Goal: Task Accomplishment & Management: Use online tool/utility

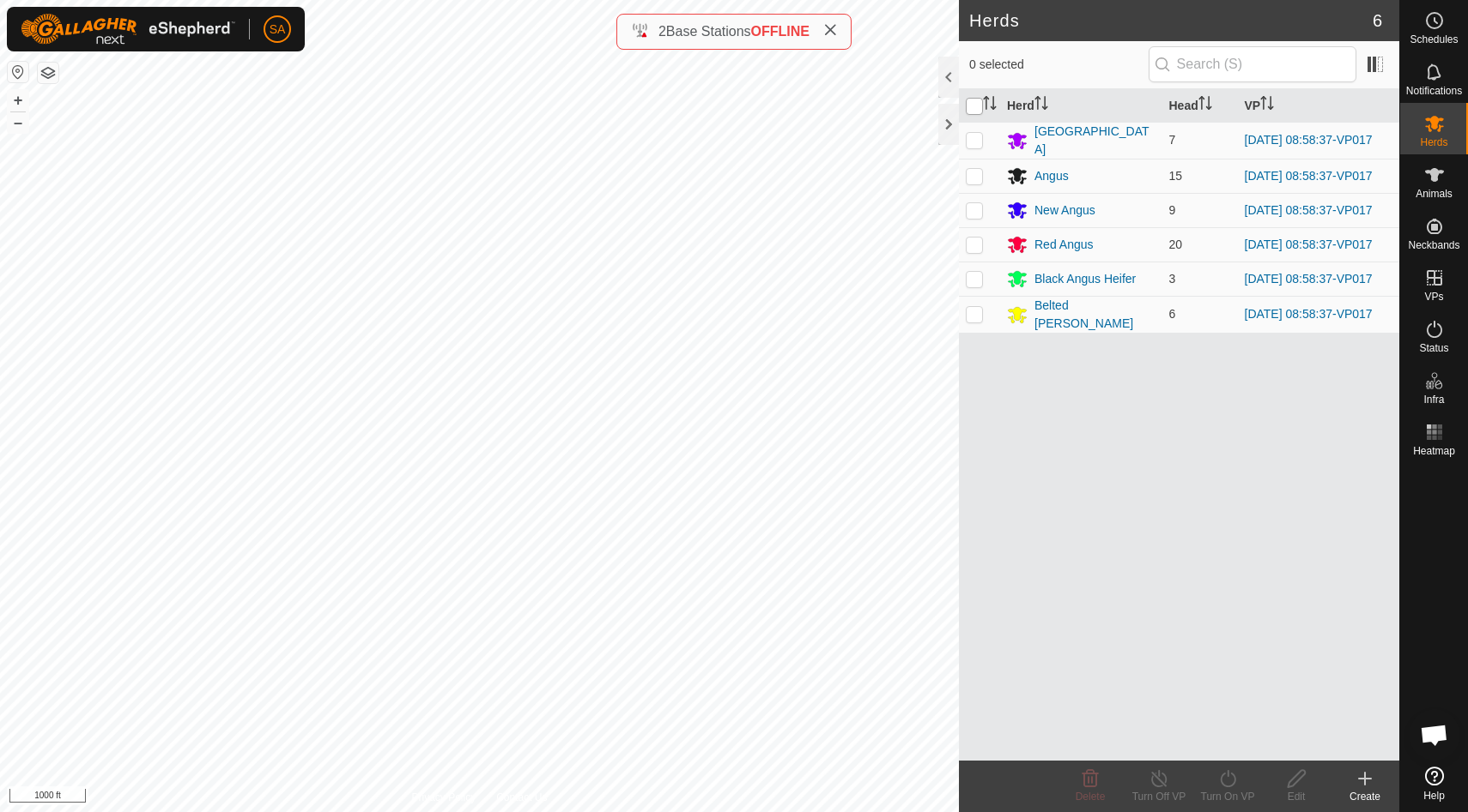
click at [972, 105] on input "checkbox" at bounding box center [974, 105] width 17 height 17
checkbox input "true"
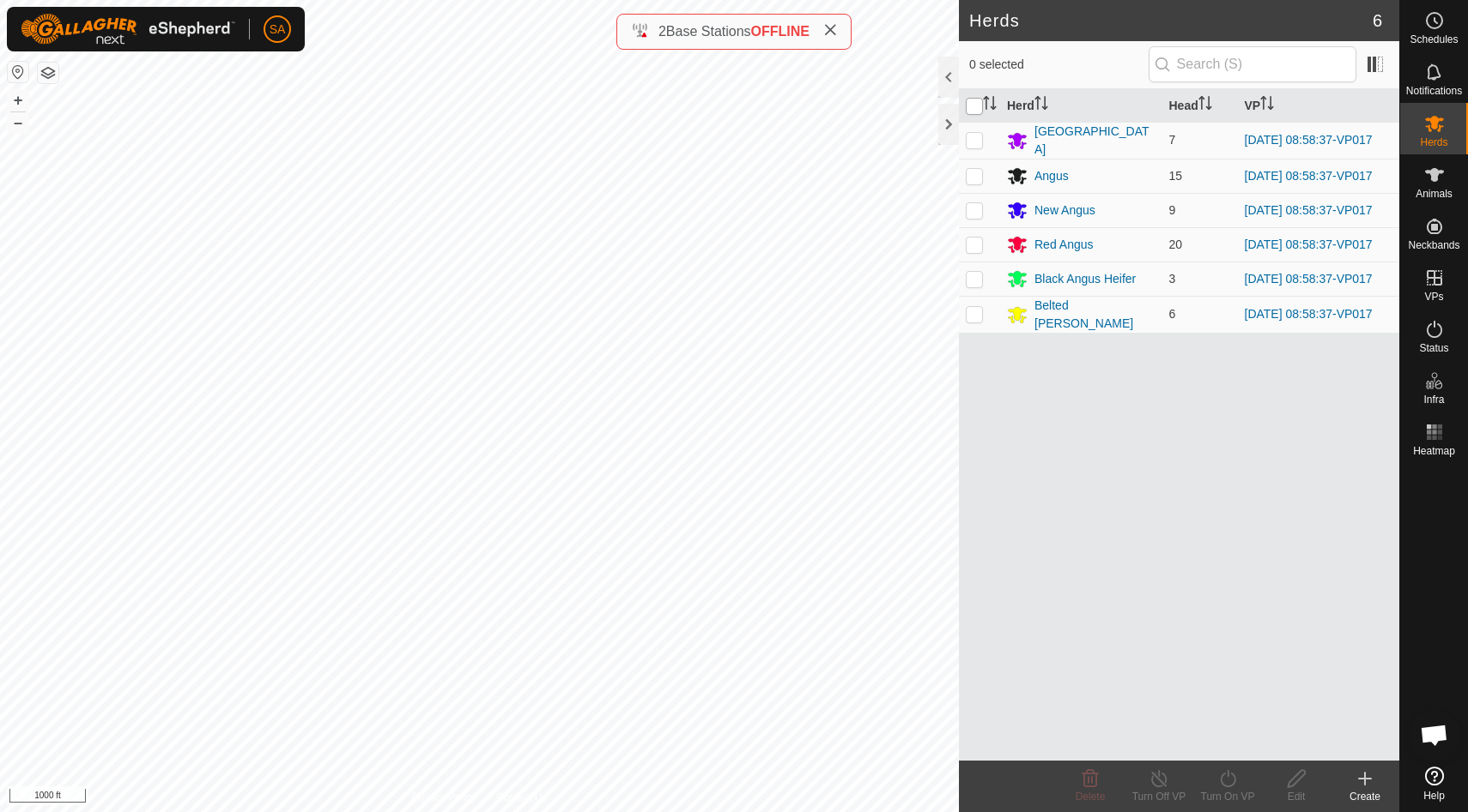
checkbox input "true"
click at [1227, 785] on icon at bounding box center [1228, 779] width 22 height 21
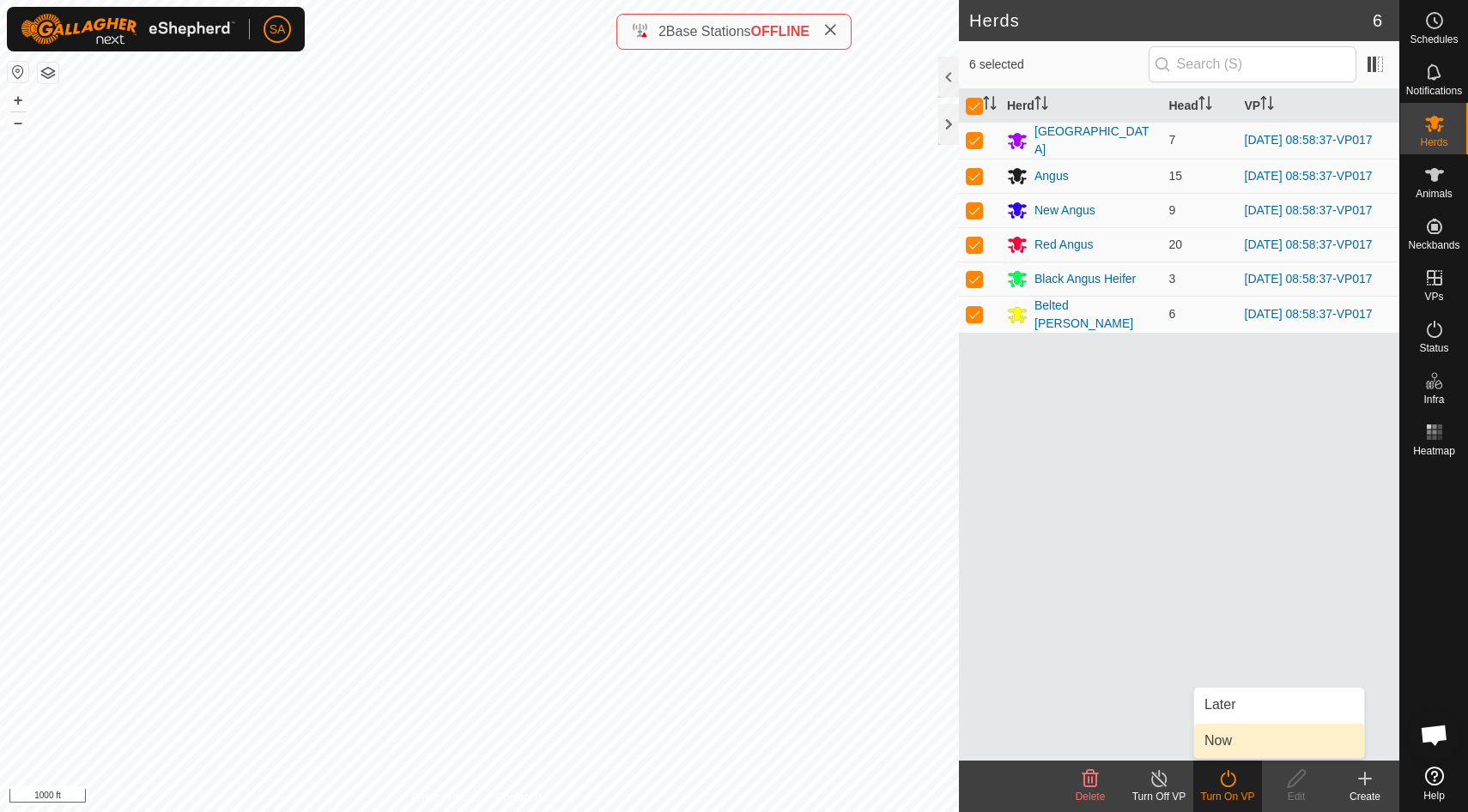
click at [1224, 748] on link "Now" at bounding box center [1279, 741] width 170 height 34
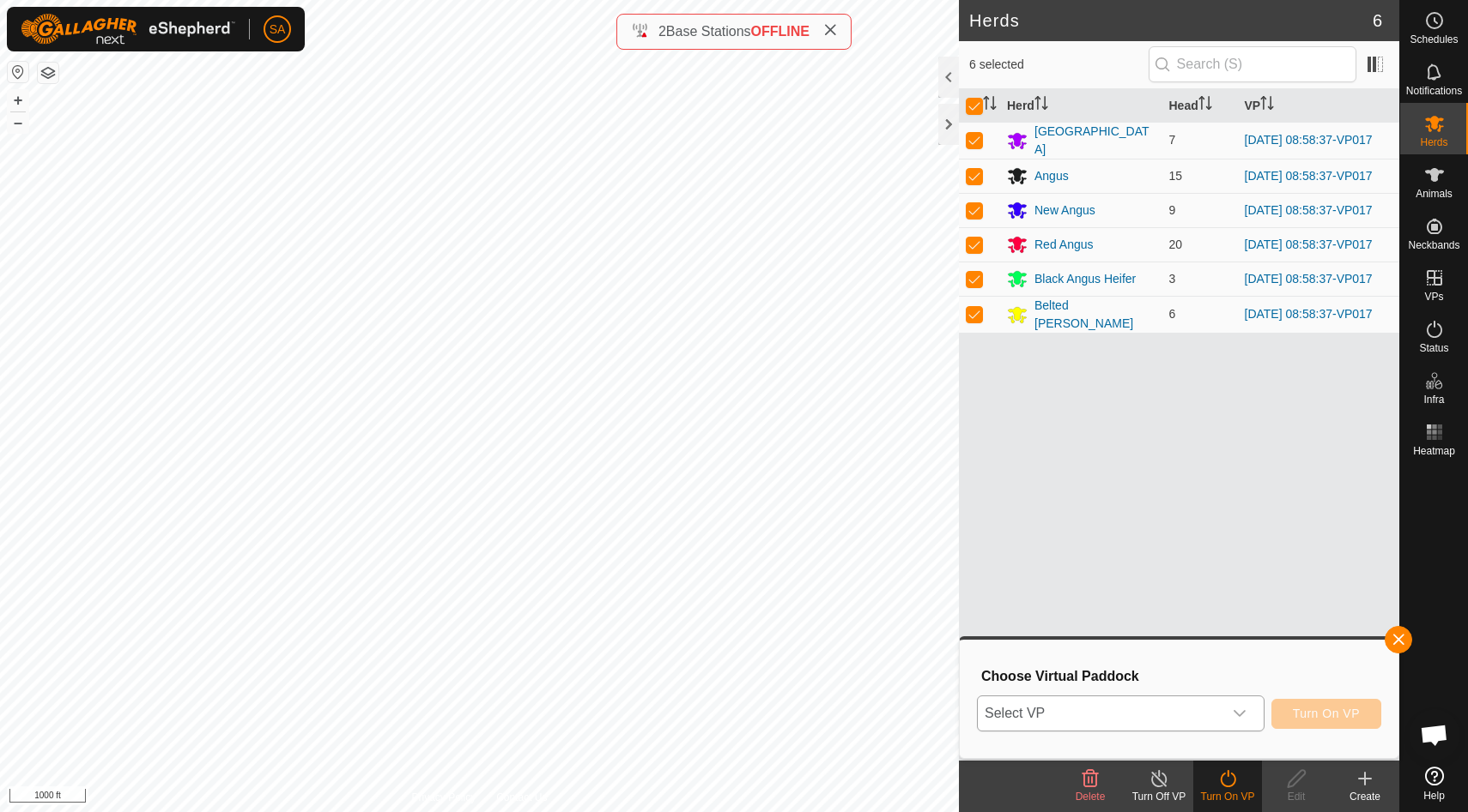
click at [1240, 711] on icon "dropdown trigger" at bounding box center [1240, 714] width 14 height 14
click at [1242, 712] on icon "dropdown trigger" at bounding box center [1240, 714] width 12 height 7
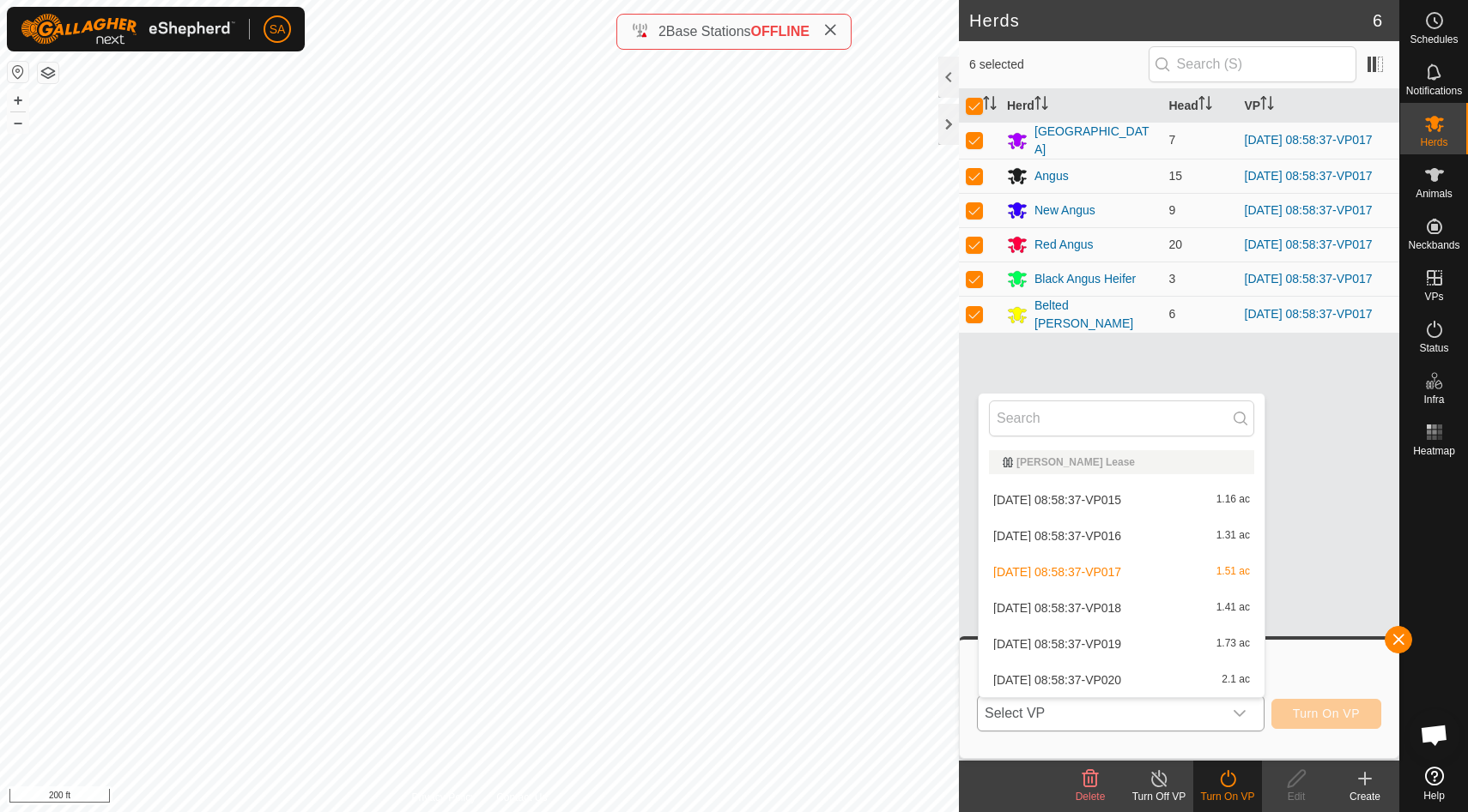
click at [1232, 604] on li "[DATE] 08:58:37-VP018 1.41 ac" at bounding box center [1121, 608] width 286 height 34
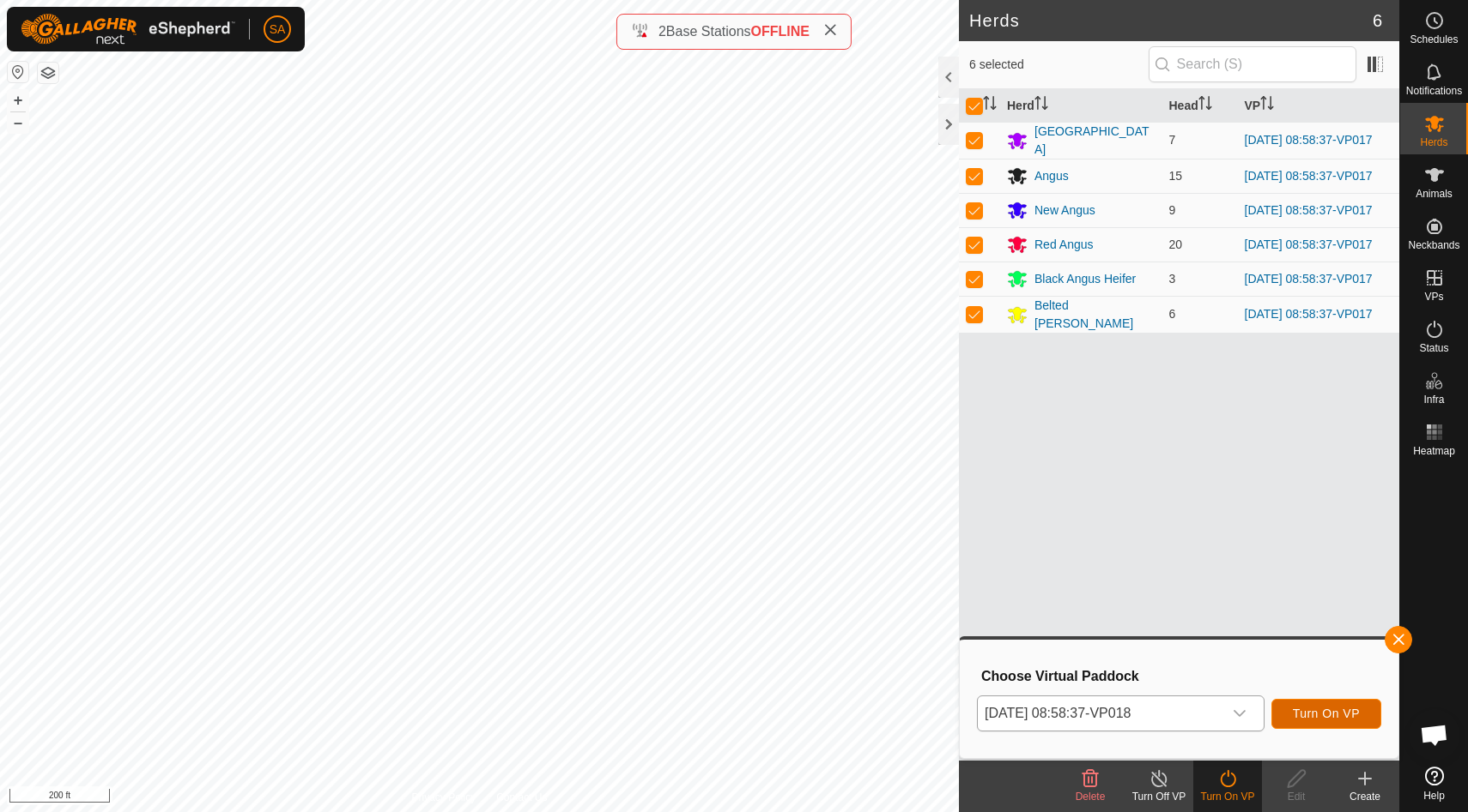
click at [1342, 712] on span "Turn On VP" at bounding box center [1326, 714] width 67 height 14
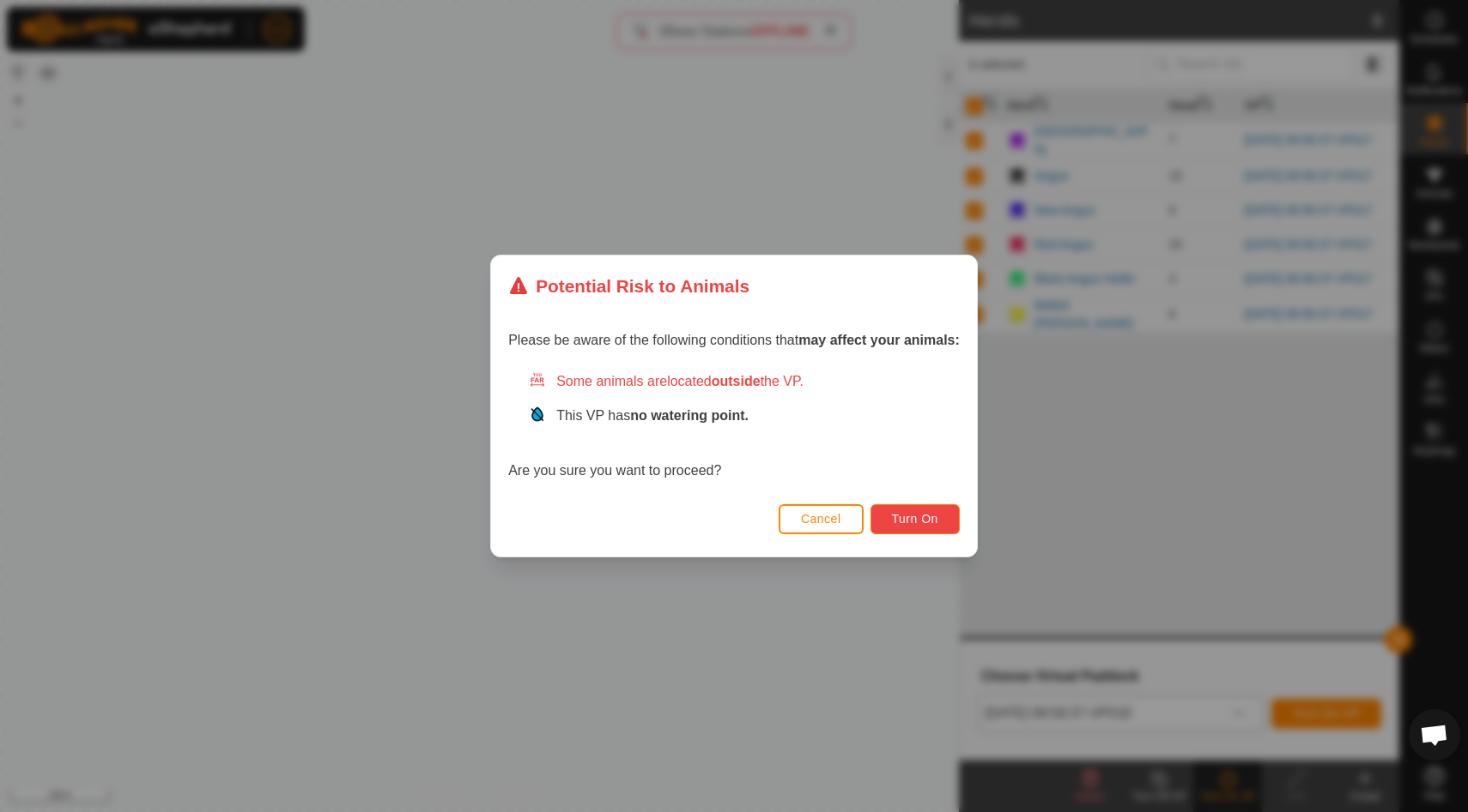
click at [915, 513] on span "Turn On" at bounding box center [915, 519] width 46 height 14
